Goal: Information Seeking & Learning: Learn about a topic

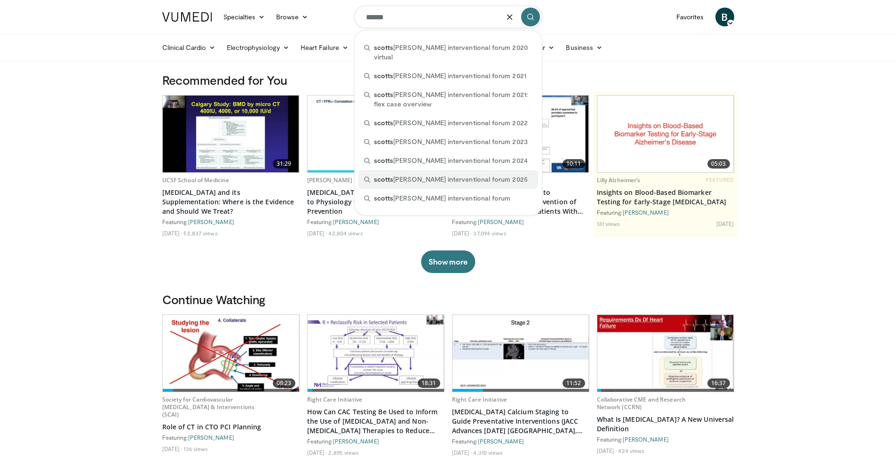
click at [407, 170] on div "[PERSON_NAME] [PERSON_NAME] interventional forum 2025" at bounding box center [449, 179] width 180 height 19
type input "**********"
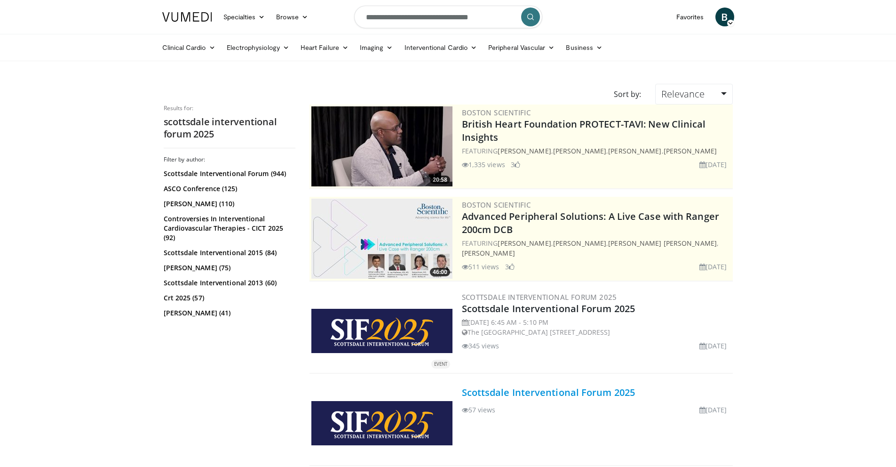
click at [538, 390] on link "Scottsdale Interventional Forum 2025" at bounding box center [549, 392] width 174 height 13
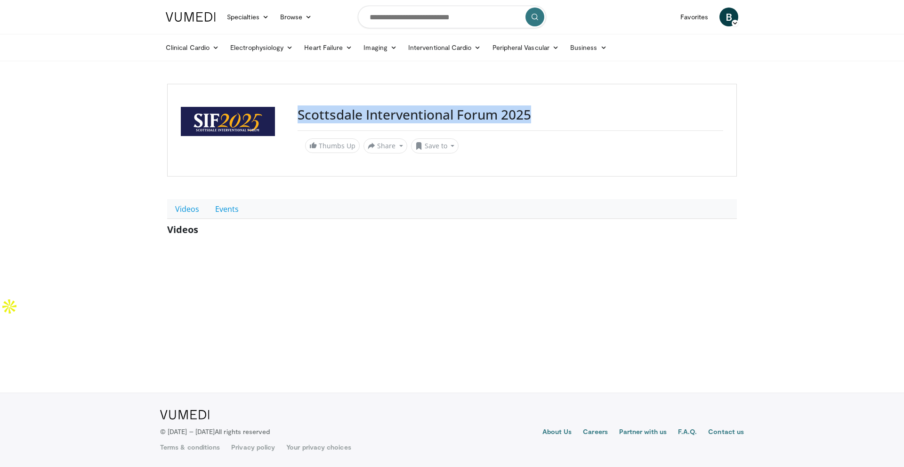
drag, startPoint x: 536, startPoint y: 112, endPoint x: 299, endPoint y: 120, distance: 237.3
click at [299, 120] on h3 "Scottsdale Interventional Forum 2025" at bounding box center [509, 115] width 425 height 16
copy h3 "Scottsdale Interventional Forum 2025"
